Goal: Transaction & Acquisition: Purchase product/service

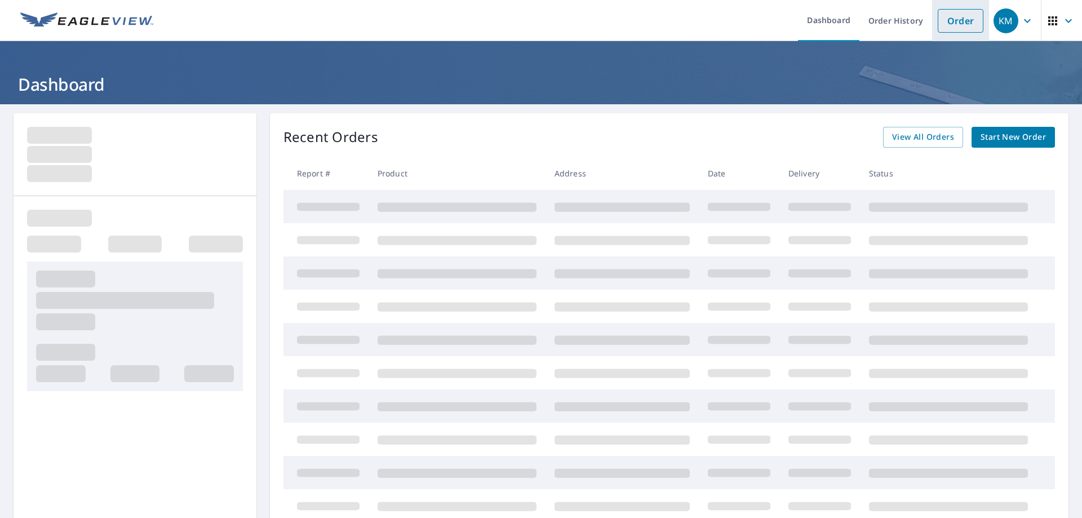
click at [942, 20] on link "Order" at bounding box center [960, 21] width 46 height 24
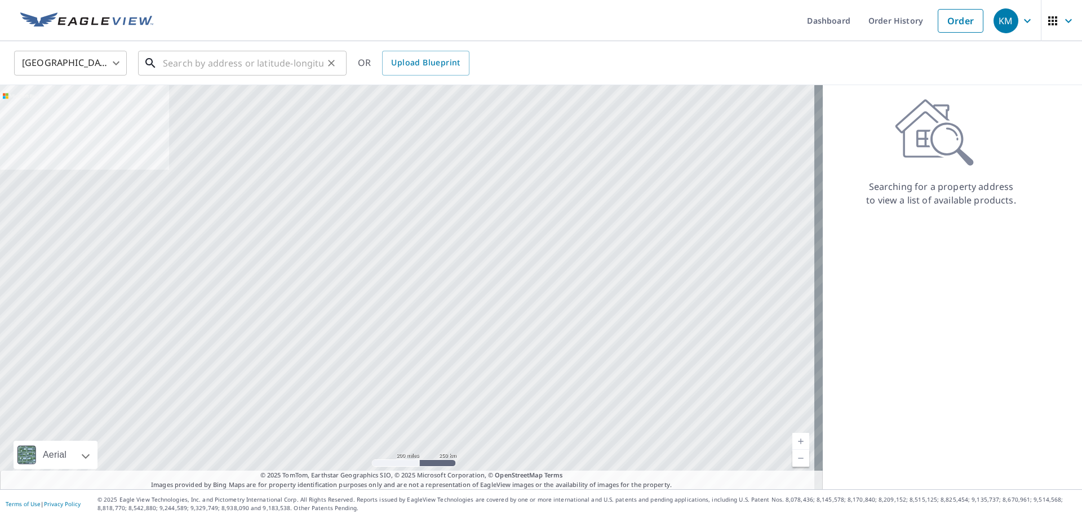
click at [234, 60] on input "text" at bounding box center [243, 63] width 161 height 32
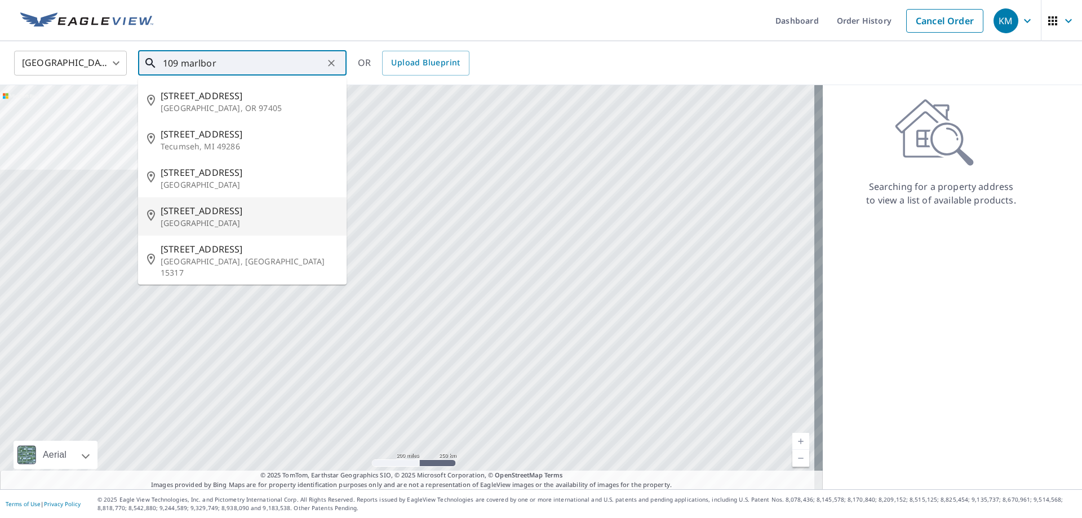
click at [219, 222] on p "[GEOGRAPHIC_DATA]" at bounding box center [249, 222] width 177 height 11
type input "[STREET_ADDRESS][PERSON_NAME]"
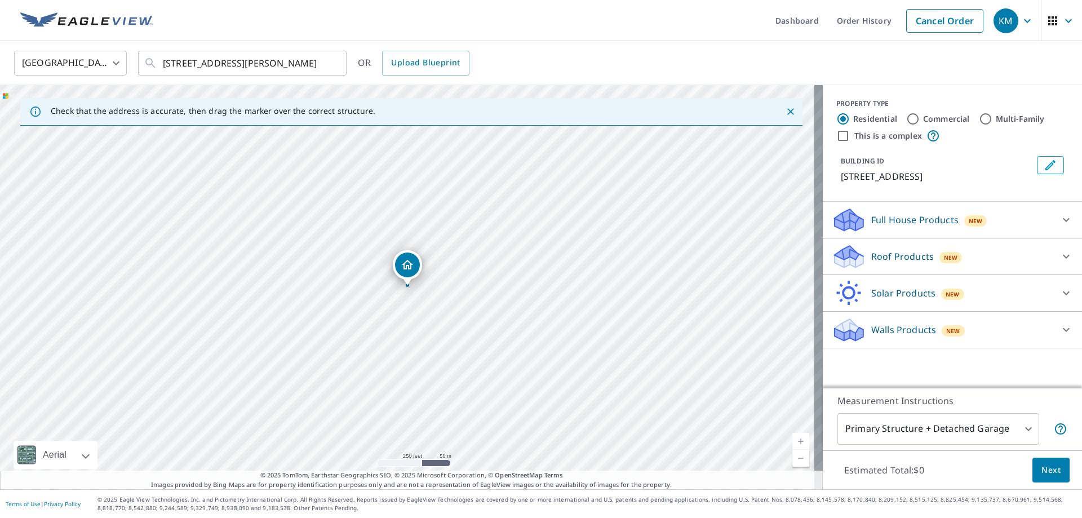
click at [880, 333] on p "Walls Products" at bounding box center [903, 330] width 65 height 14
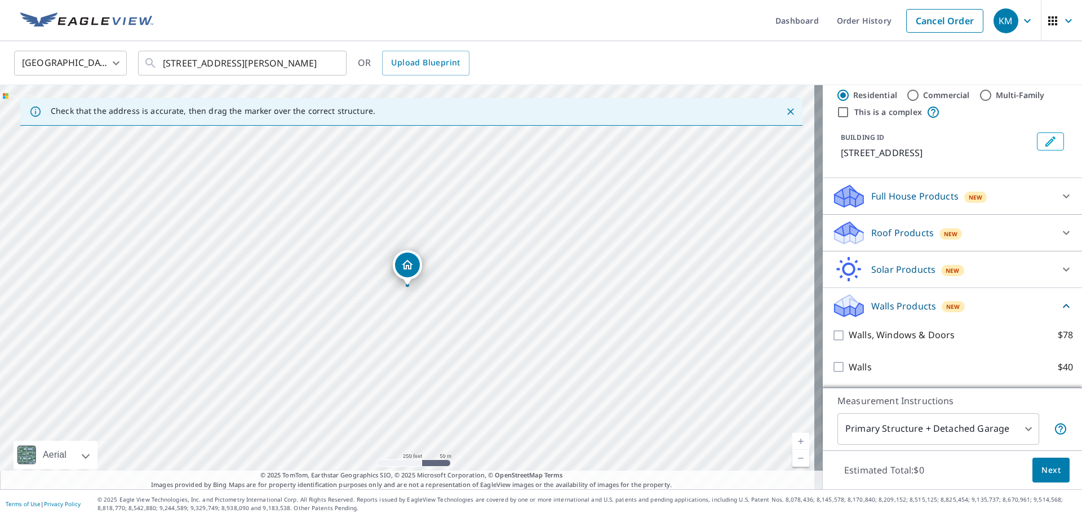
click at [880, 304] on p "Walls Products" at bounding box center [903, 306] width 65 height 14
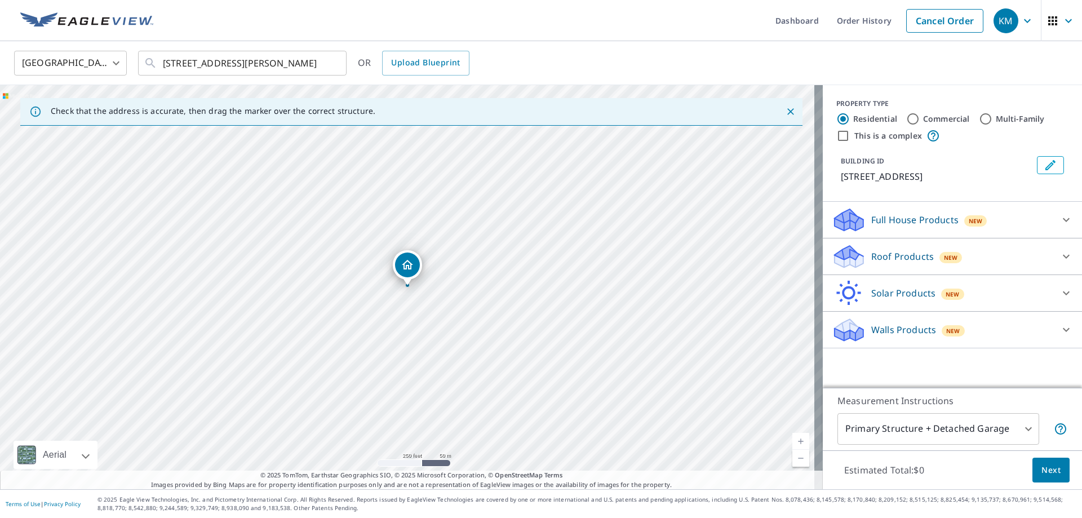
scroll to position [0, 0]
click at [905, 216] on p "Full House Products" at bounding box center [914, 220] width 87 height 14
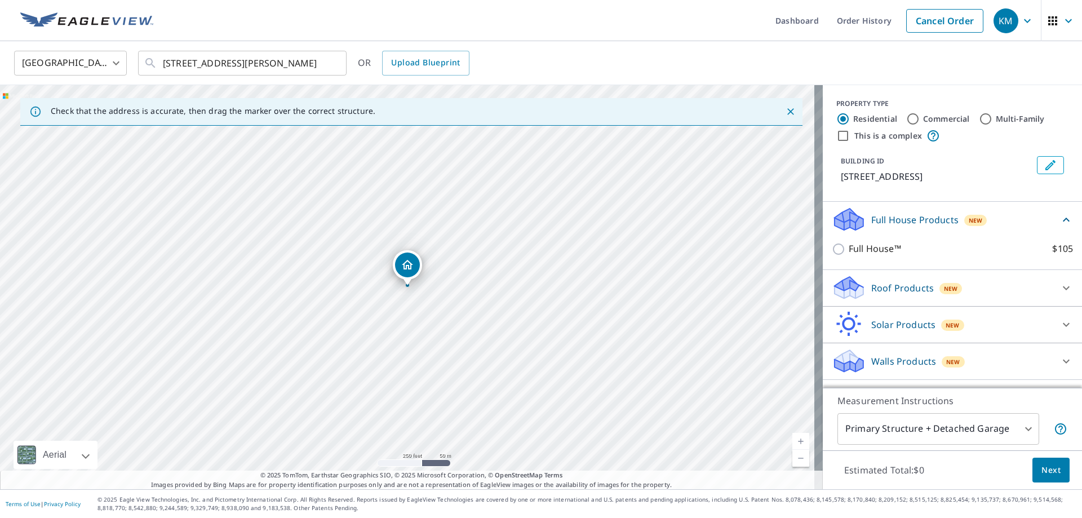
click at [891, 287] on p "Roof Products" at bounding box center [902, 288] width 63 height 14
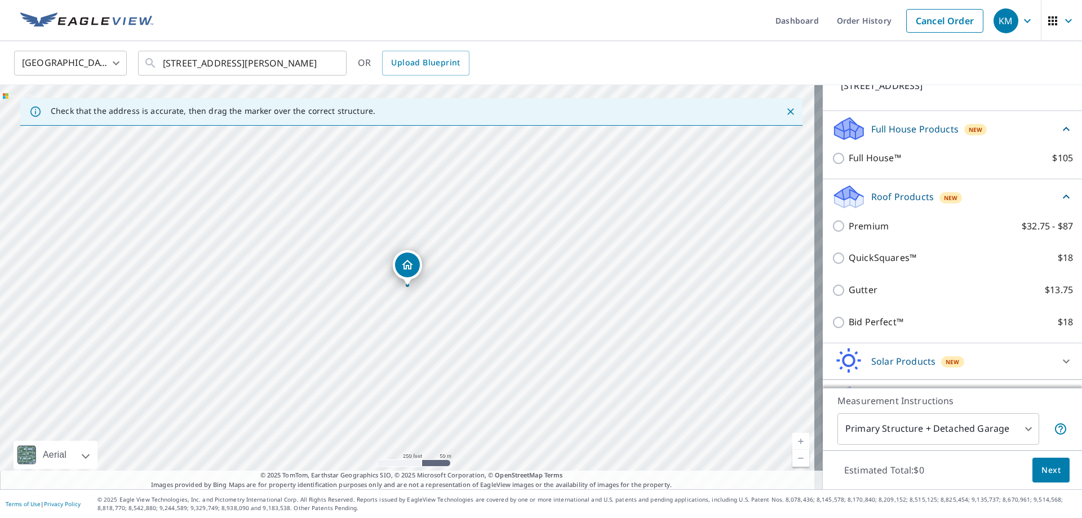
scroll to position [113, 0]
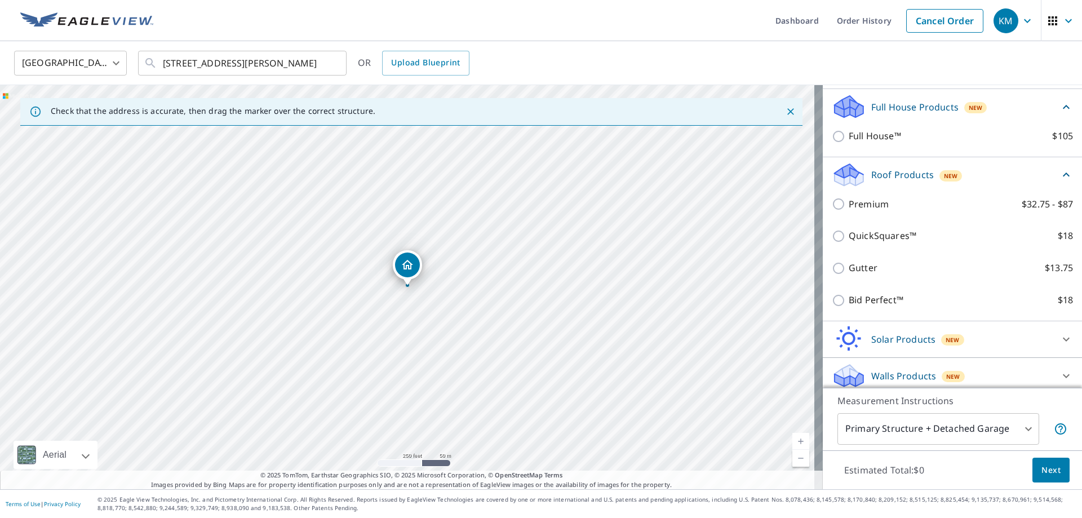
click at [892, 376] on p "Walls Products" at bounding box center [903, 376] width 65 height 14
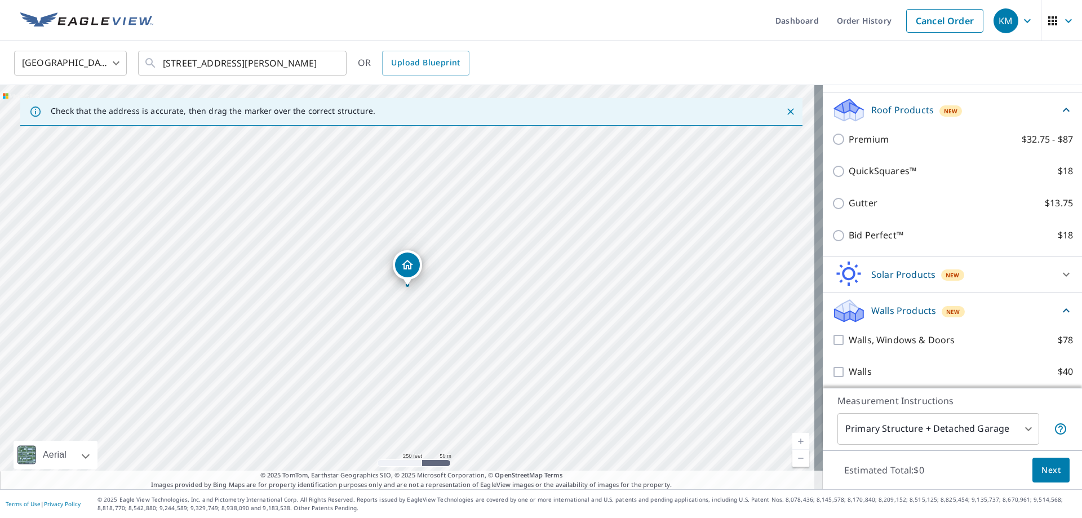
scroll to position [183, 0]
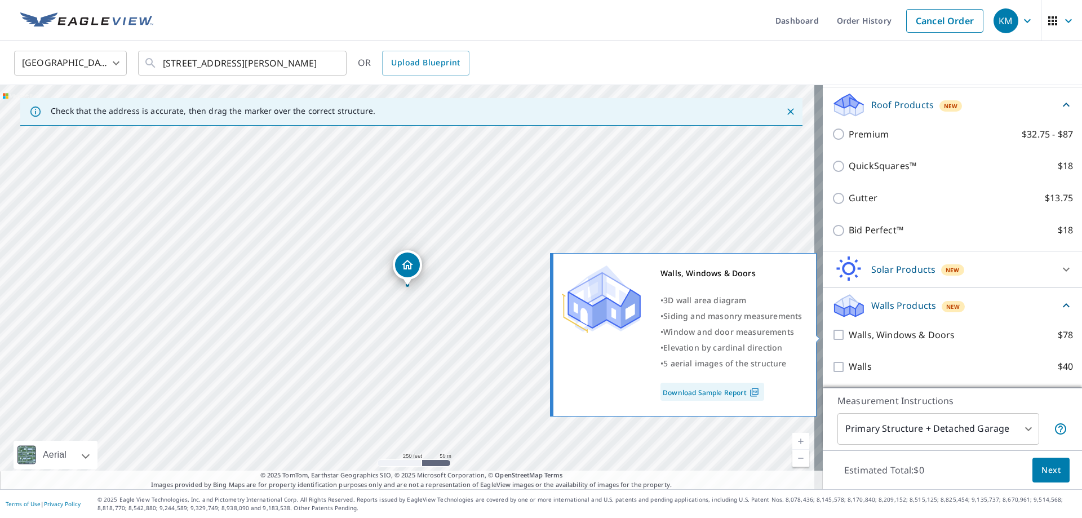
click at [719, 394] on link "Download Sample Report" at bounding box center [712, 391] width 104 height 18
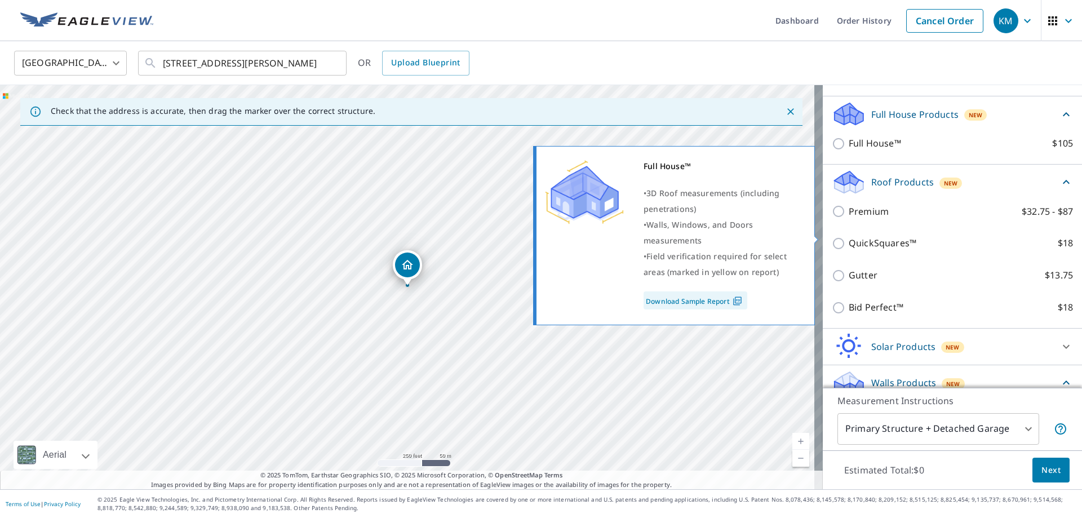
scroll to position [0, 0]
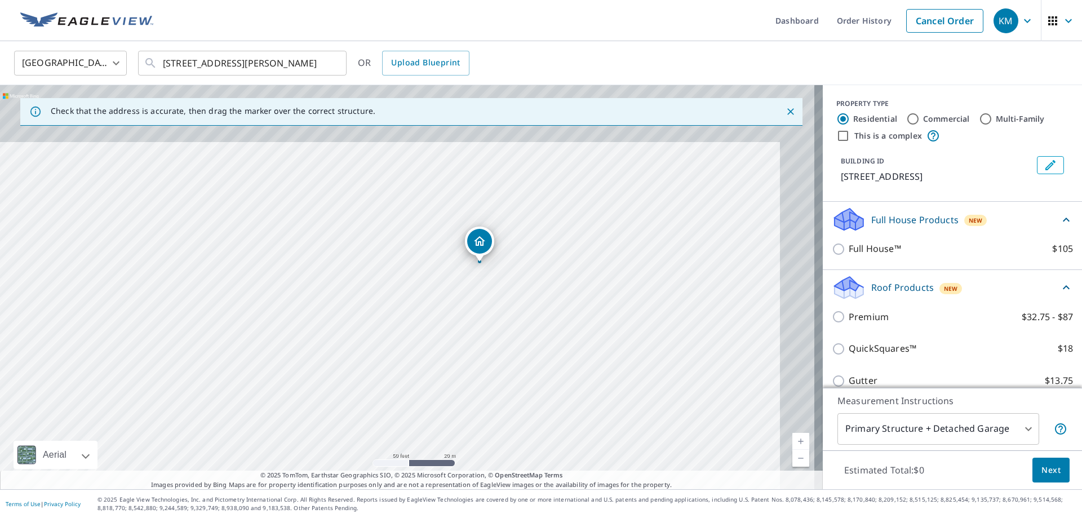
drag, startPoint x: 539, startPoint y: 199, endPoint x: 474, endPoint y: 341, distance: 156.0
click at [474, 341] on div "[STREET_ADDRESS][PERSON_NAME]" at bounding box center [411, 287] width 822 height 404
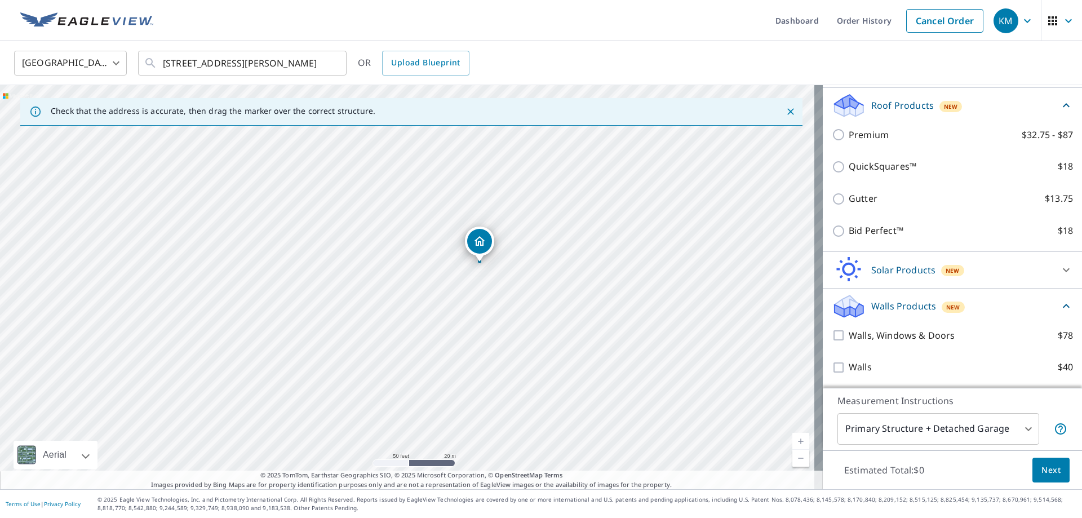
scroll to position [183, 0]
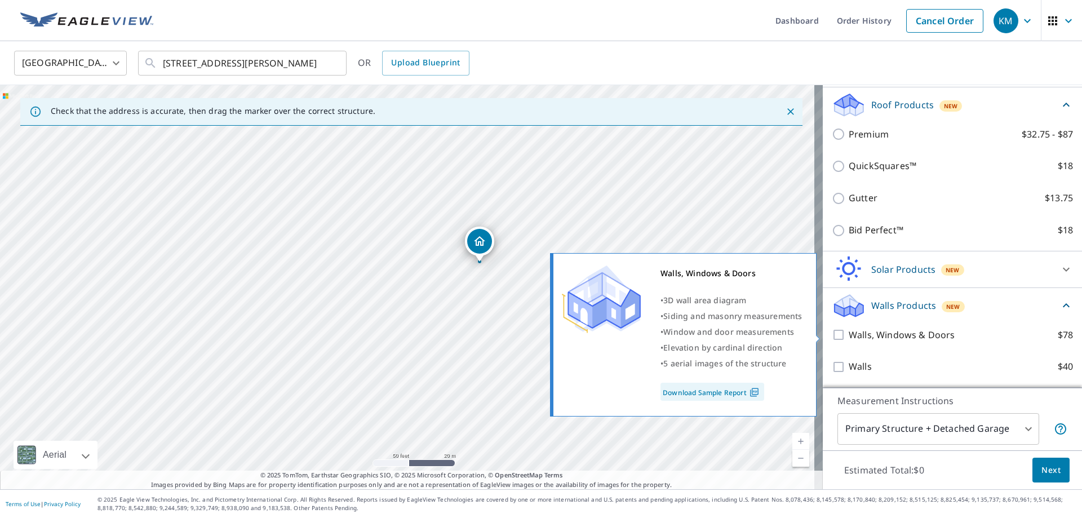
click at [848, 336] on p "Walls, Windows & Doors" at bounding box center [901, 335] width 106 height 14
click at [847, 336] on input "Walls, Windows & Doors $78" at bounding box center [839, 335] width 17 height 14
checkbox input "true"
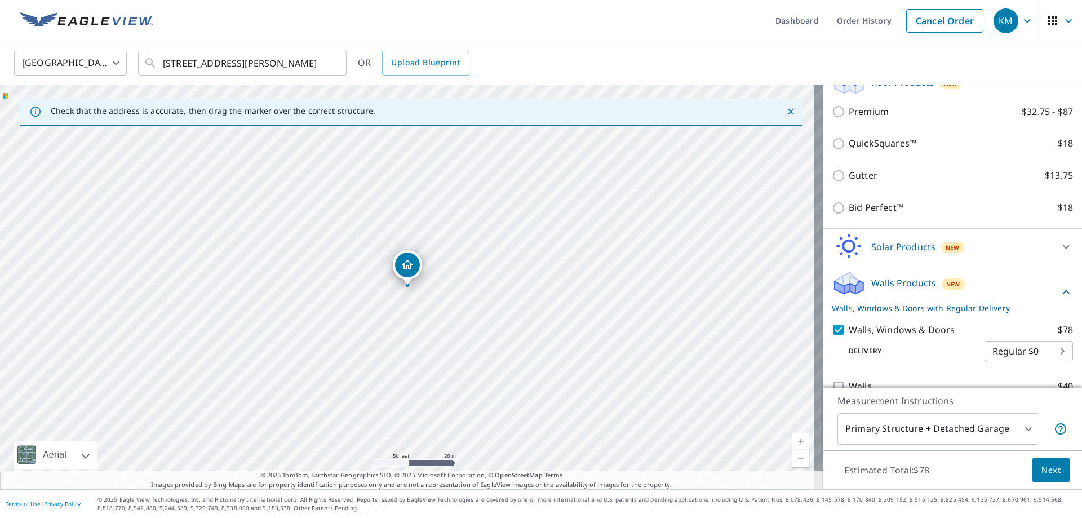
scroll to position [225, 0]
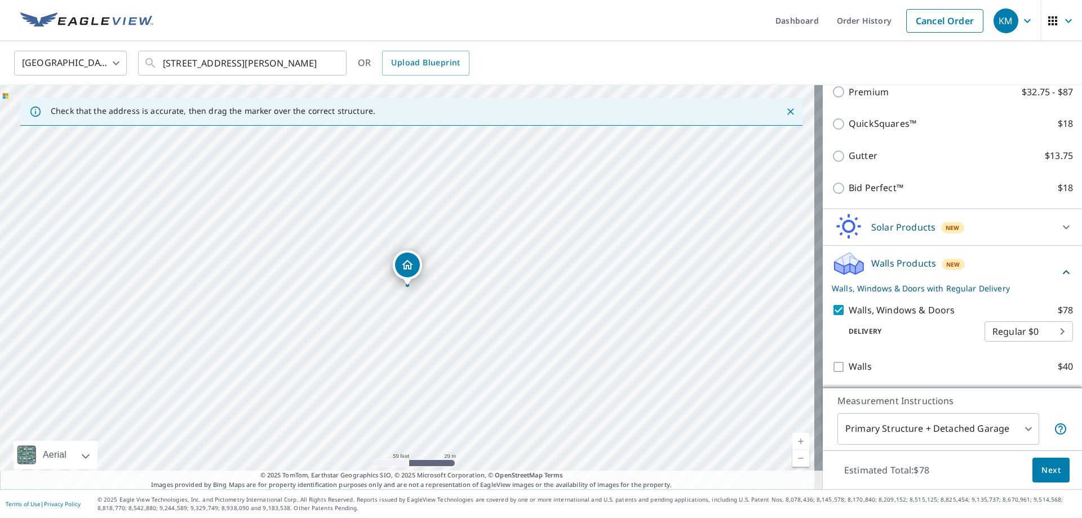
click at [1041, 465] on span "Next" at bounding box center [1050, 470] width 19 height 14
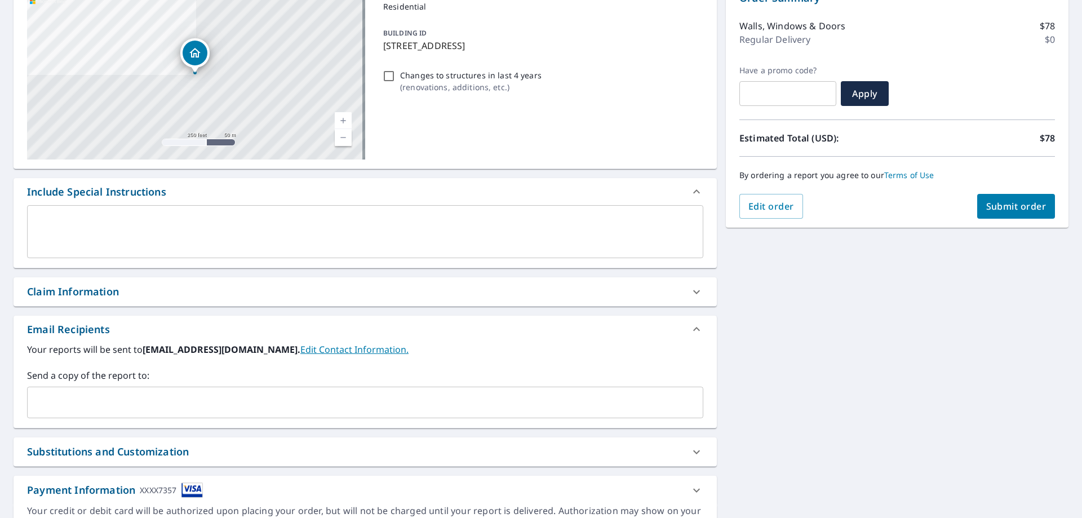
scroll to position [169, 0]
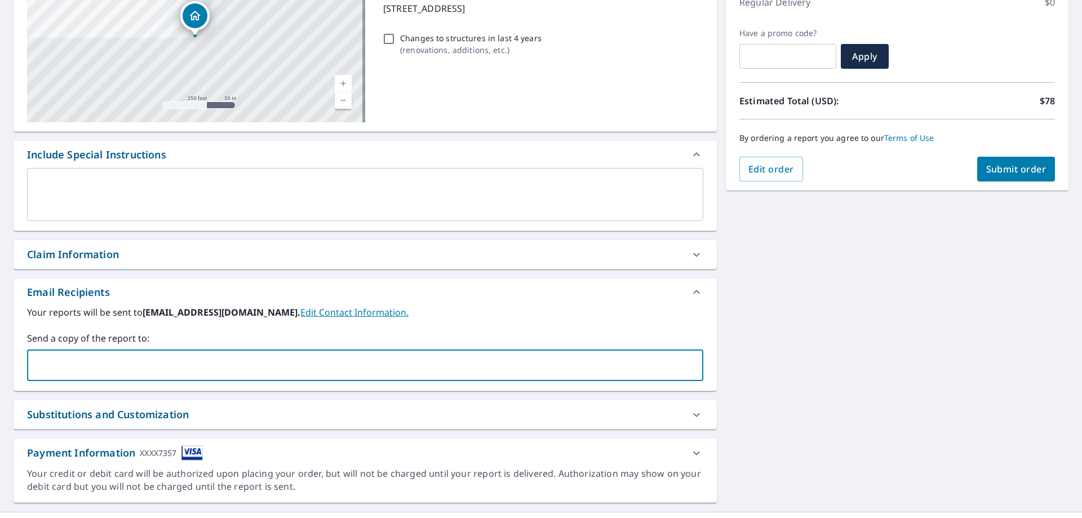
click at [106, 359] on input "text" at bounding box center [356, 364] width 649 height 21
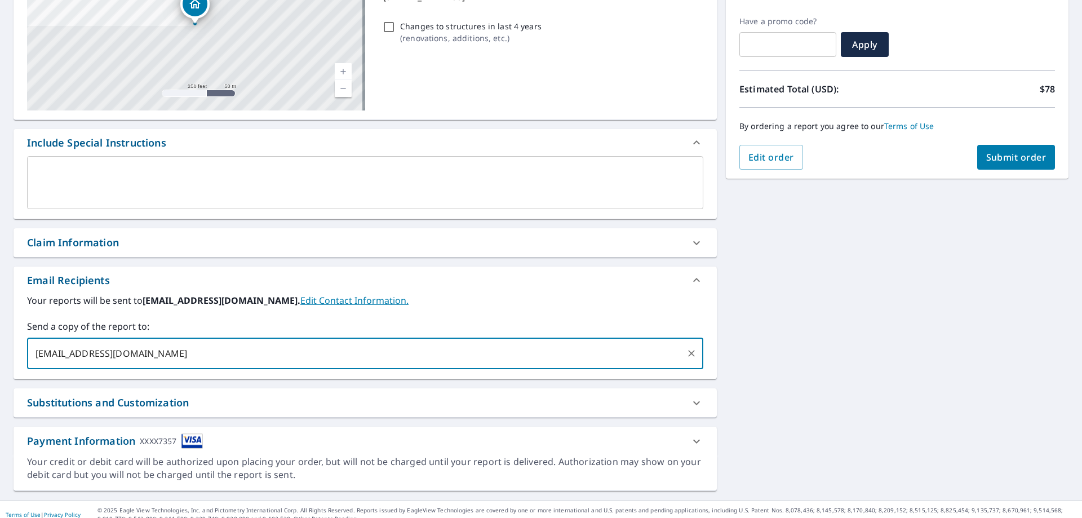
scroll to position [192, 0]
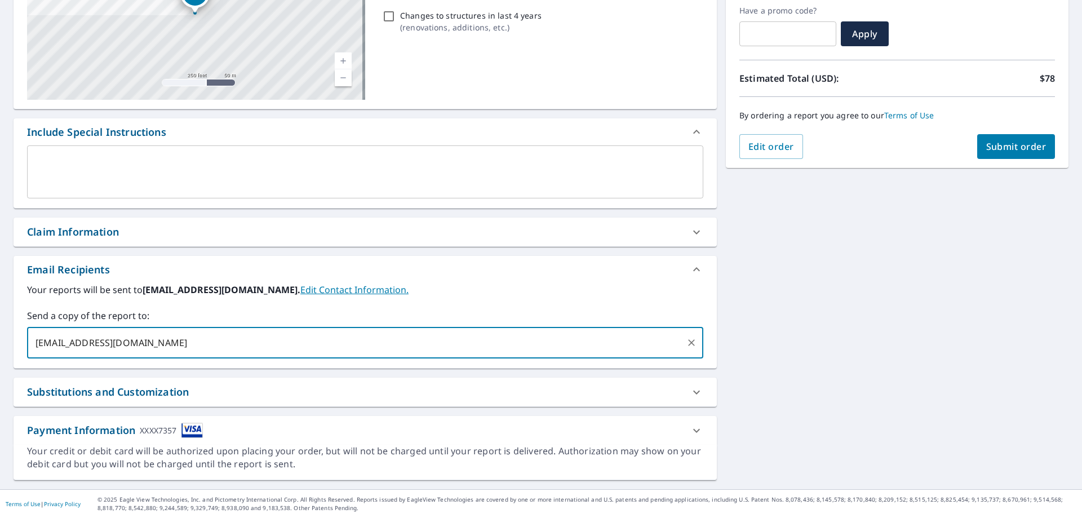
type input "[EMAIL_ADDRESS][DOMAIN_NAME]"
click at [988, 145] on span "Submit order" at bounding box center [1016, 146] width 60 height 12
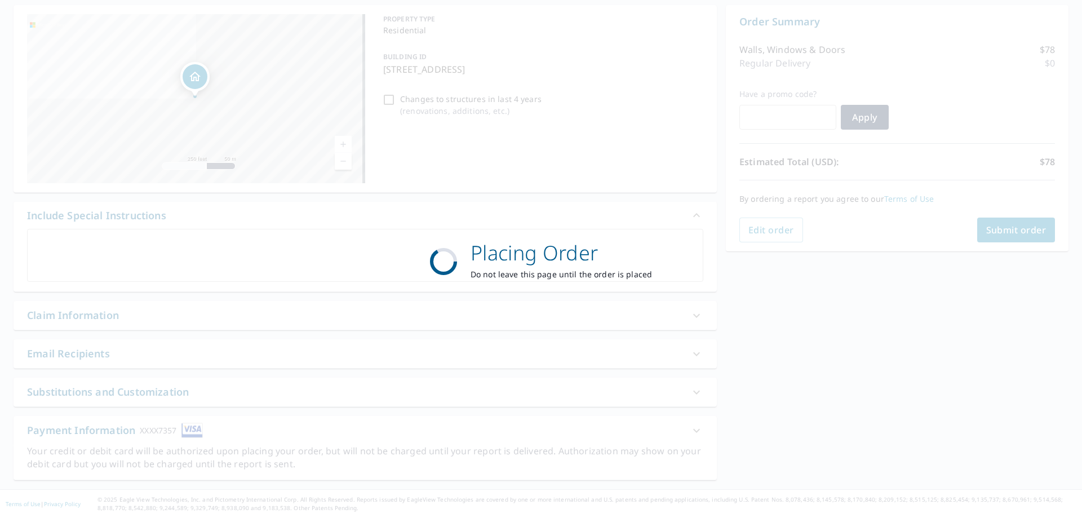
scroll to position [108, 0]
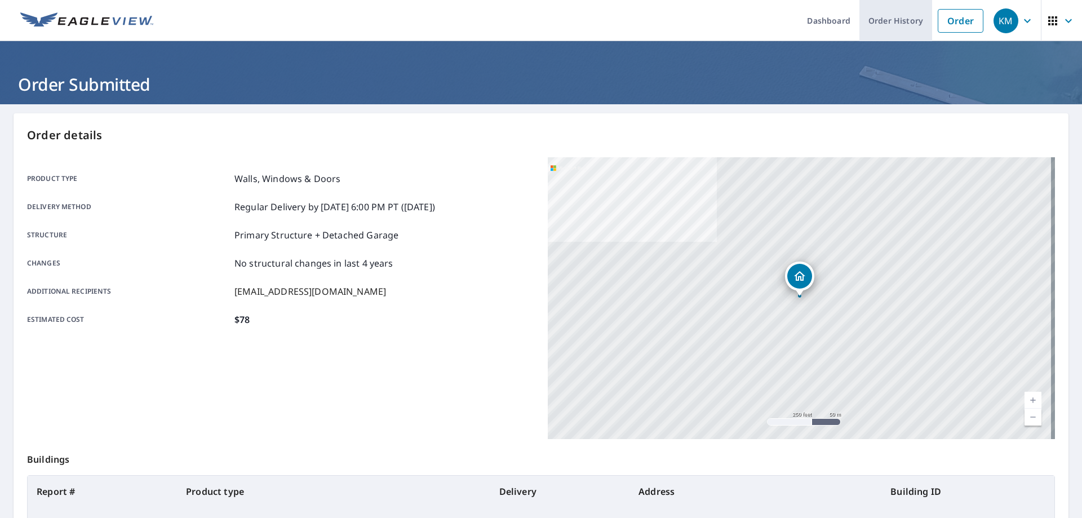
click at [897, 24] on link "Order History" at bounding box center [895, 20] width 73 height 41
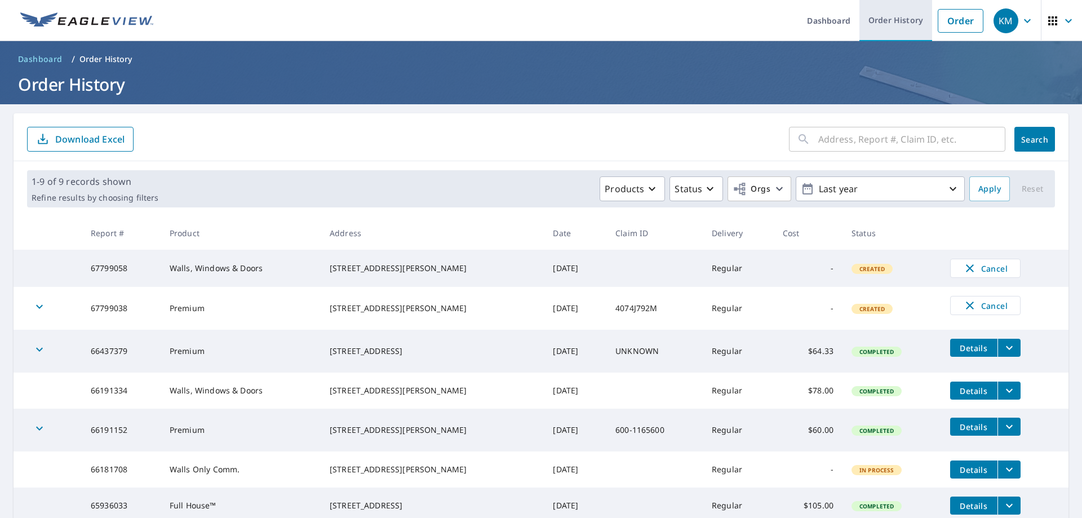
click at [887, 17] on link "Order History" at bounding box center [895, 20] width 73 height 41
click at [1010, 25] on span "KM" at bounding box center [1014, 20] width 43 height 27
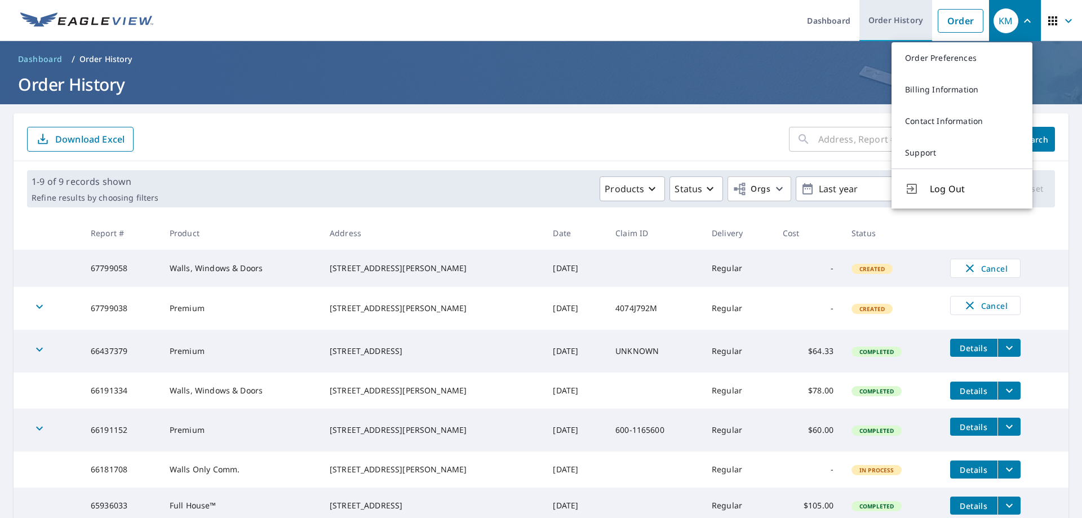
click at [898, 24] on link "Order History" at bounding box center [895, 20] width 73 height 41
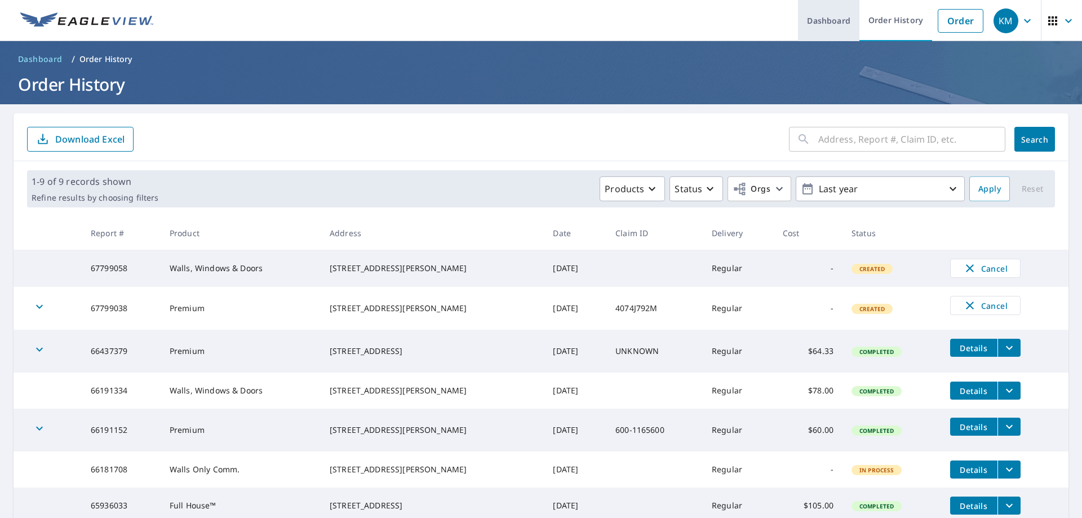
click at [827, 24] on link "Dashboard" at bounding box center [828, 20] width 61 height 41
